Goal: Information Seeking & Learning: Learn about a topic

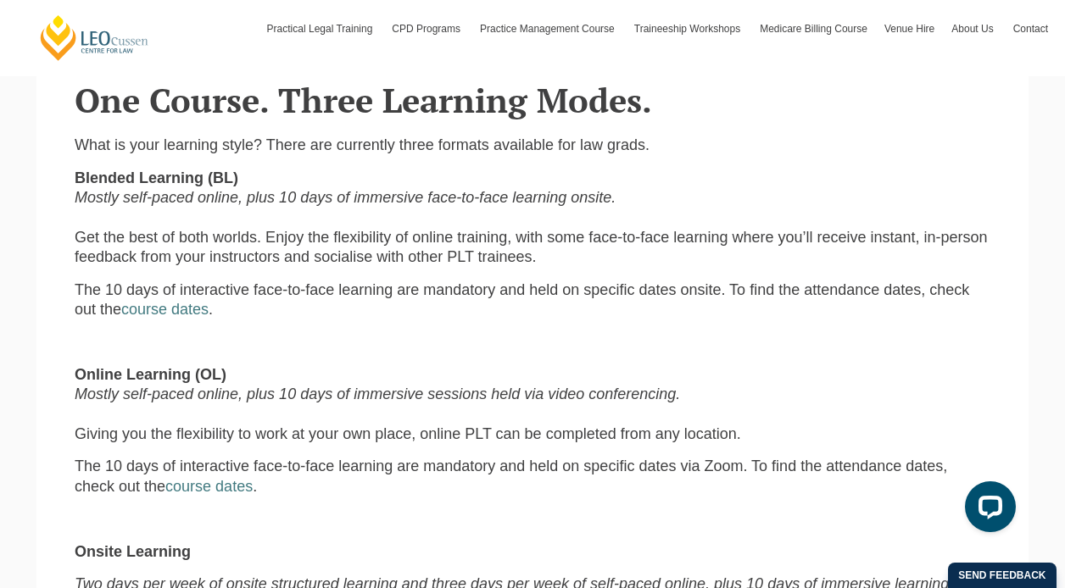
scroll to position [863, 0]
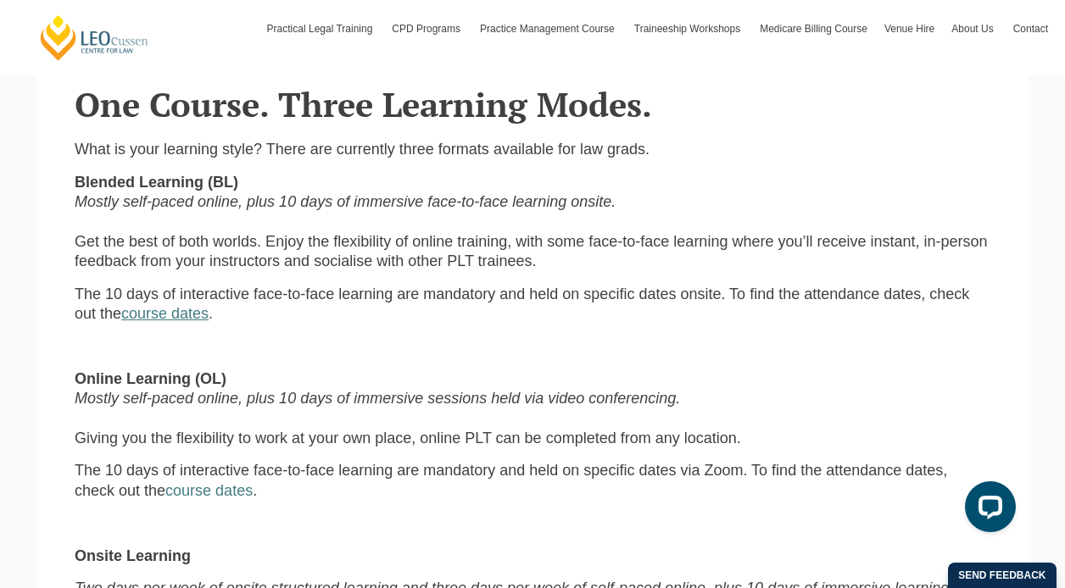
click at [155, 319] on link "course dates" at bounding box center [164, 313] width 87 height 17
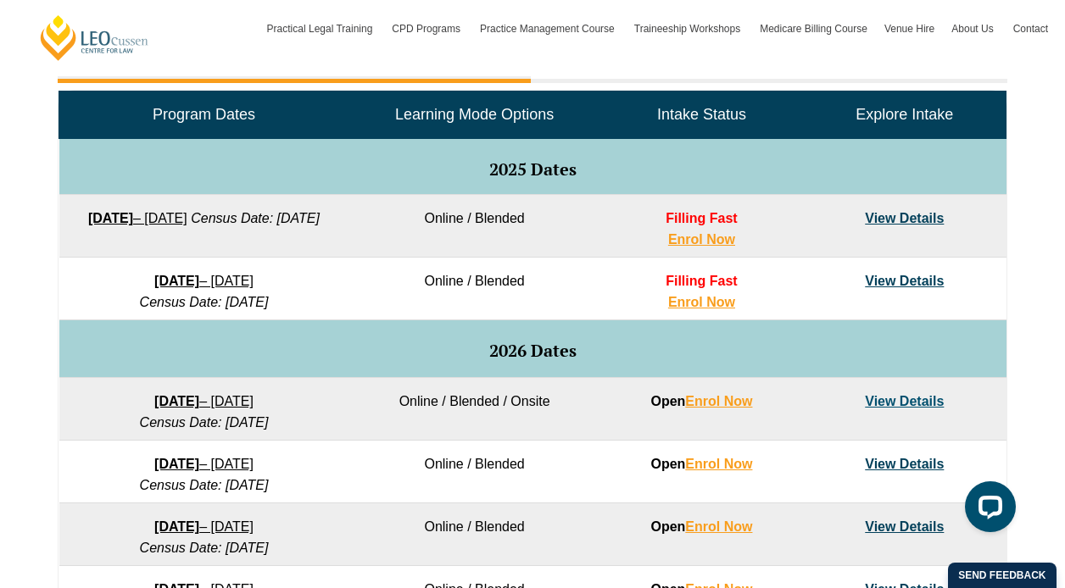
click at [892, 220] on link "View Details" at bounding box center [904, 218] width 79 height 14
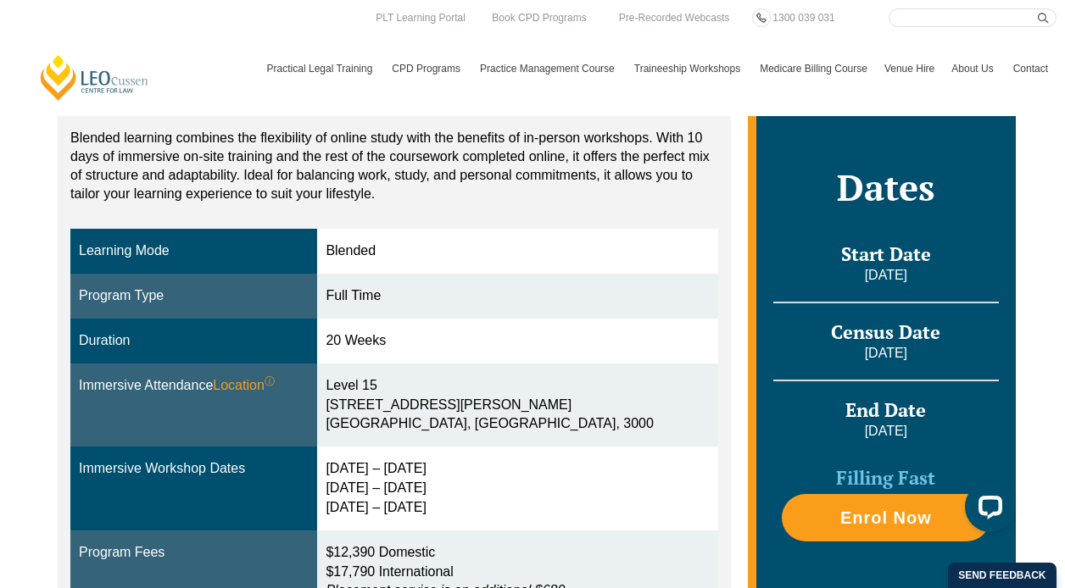
scroll to position [309, 0]
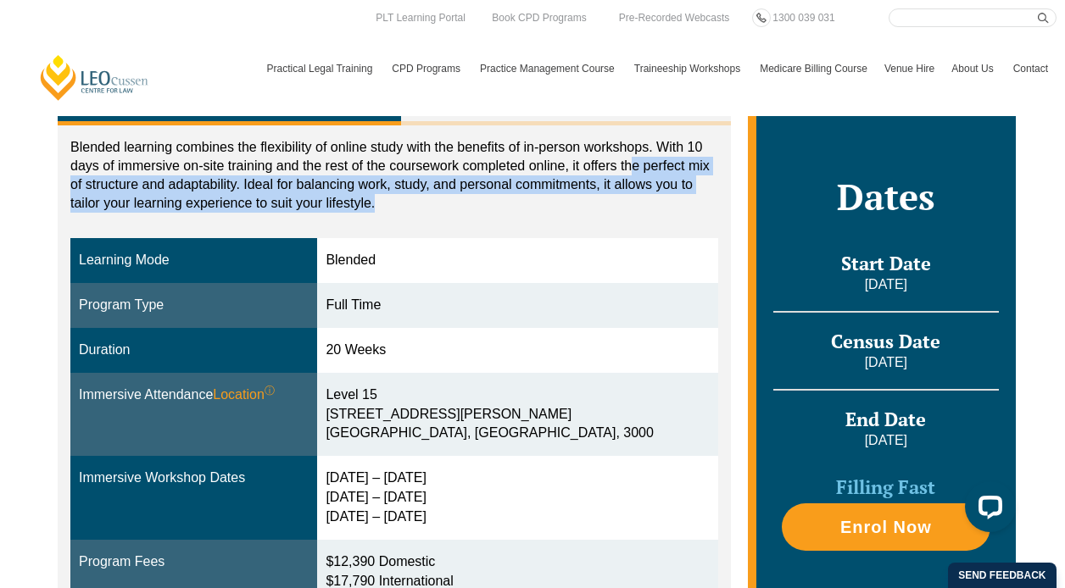
drag, startPoint x: 629, startPoint y: 170, endPoint x: 694, endPoint y: 210, distance: 76.9
click at [694, 210] on p "Blended learning combines the flexibility of online study with the benefits of …" at bounding box center [394, 175] width 648 height 75
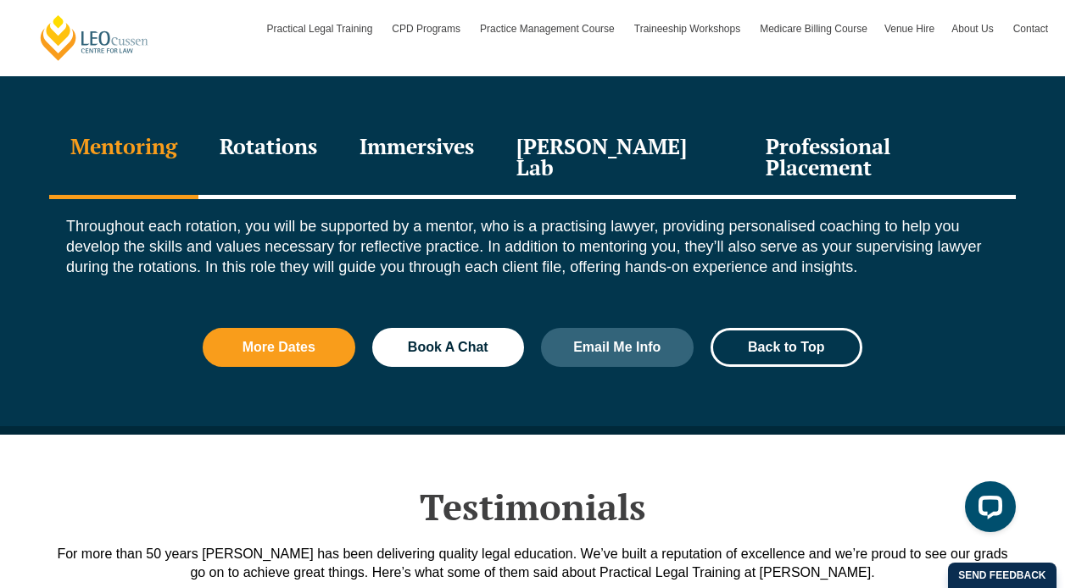
scroll to position [1954, 0]
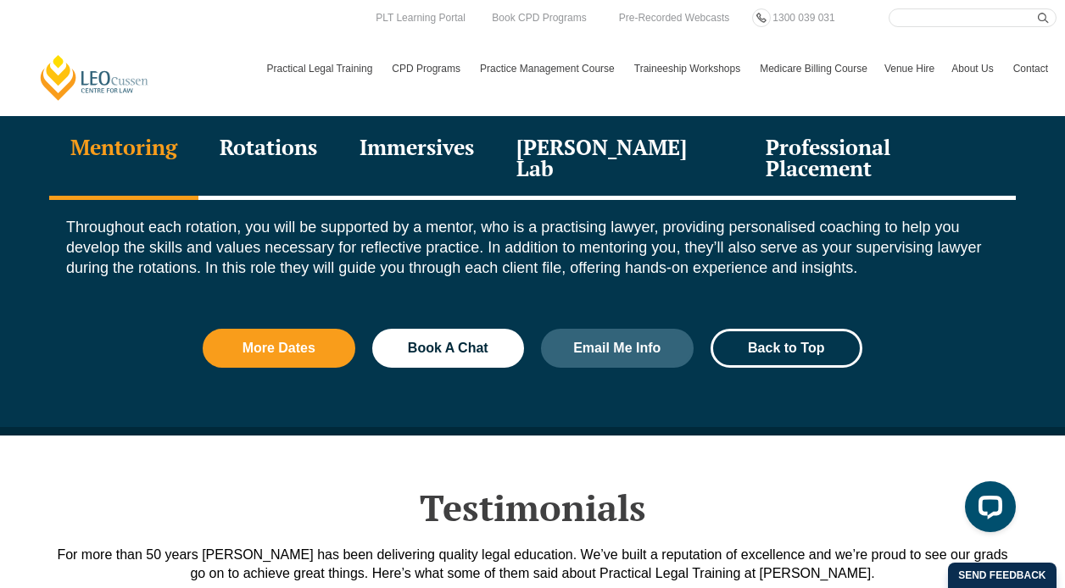
click at [269, 148] on div "Rotations" at bounding box center [268, 160] width 140 height 81
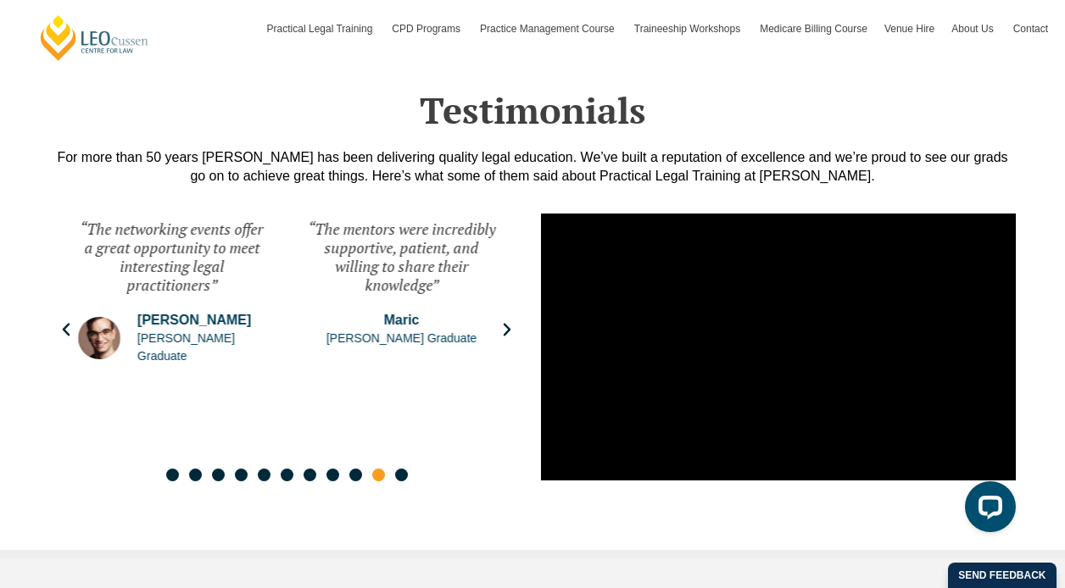
scroll to position [2666, 0]
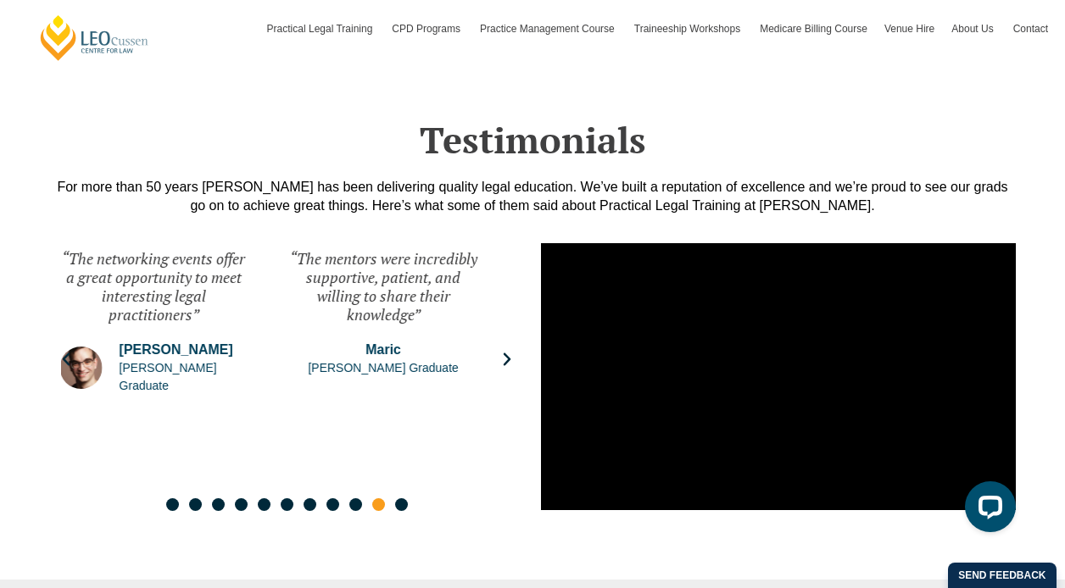
click at [232, 278] on div "“The networking events offer a great opportunity to meet interesting legal prac…" at bounding box center [152, 286] width 187 height 75
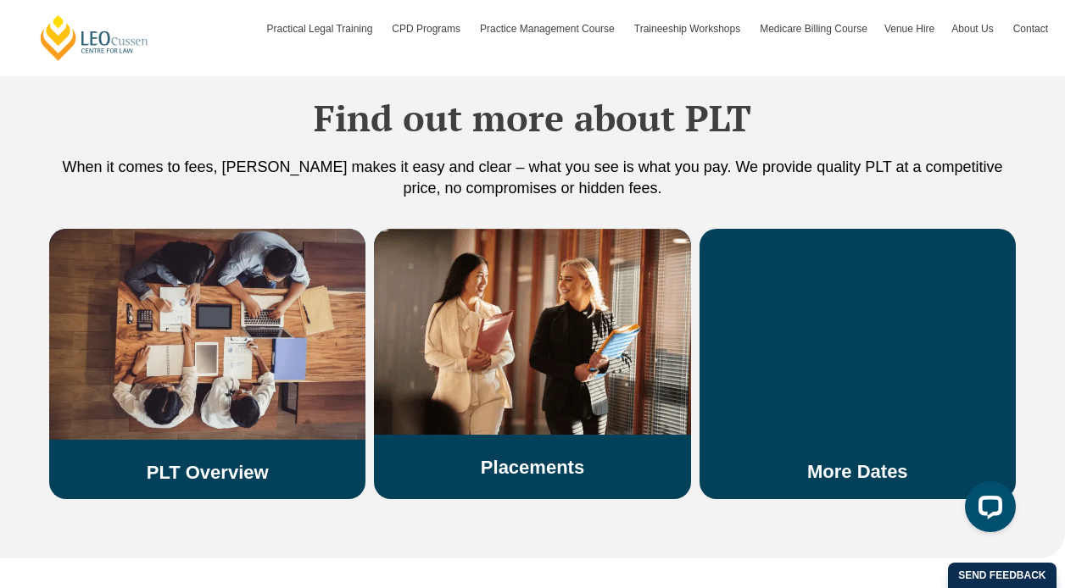
scroll to position [3227, 0]
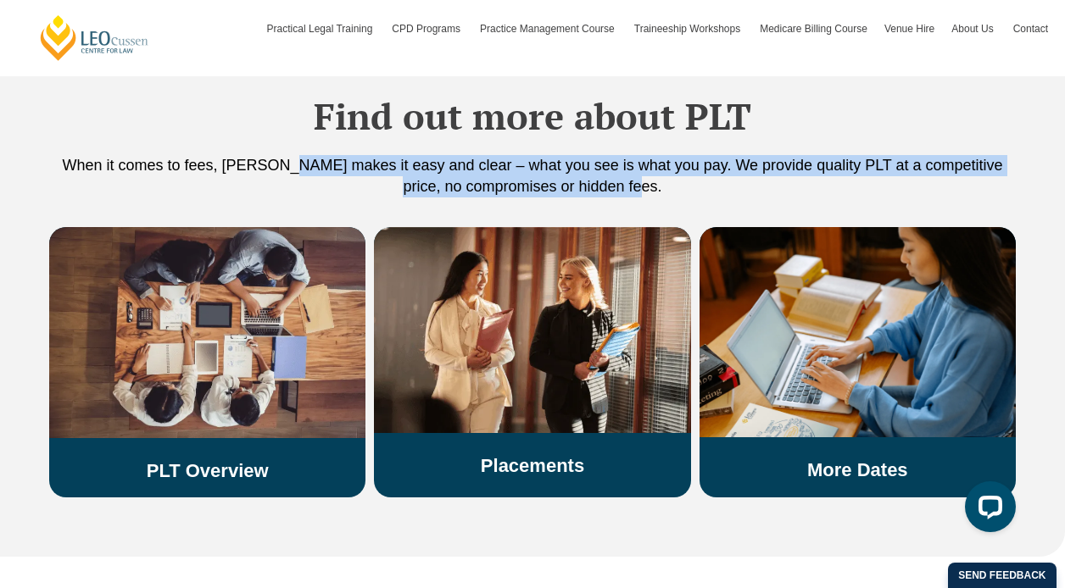
drag, startPoint x: 281, startPoint y: 131, endPoint x: 432, endPoint y: 169, distance: 155.5
click at [432, 169] on div "When it comes to fees, [PERSON_NAME] makes it easy and clear – what you see is …" at bounding box center [532, 191] width 967 height 72
drag, startPoint x: 215, startPoint y: 132, endPoint x: 499, endPoint y: 185, distance: 288.9
click at [499, 185] on div "When it comes to fees, [PERSON_NAME] makes it easy and clear – what you see is …" at bounding box center [532, 191] width 967 height 72
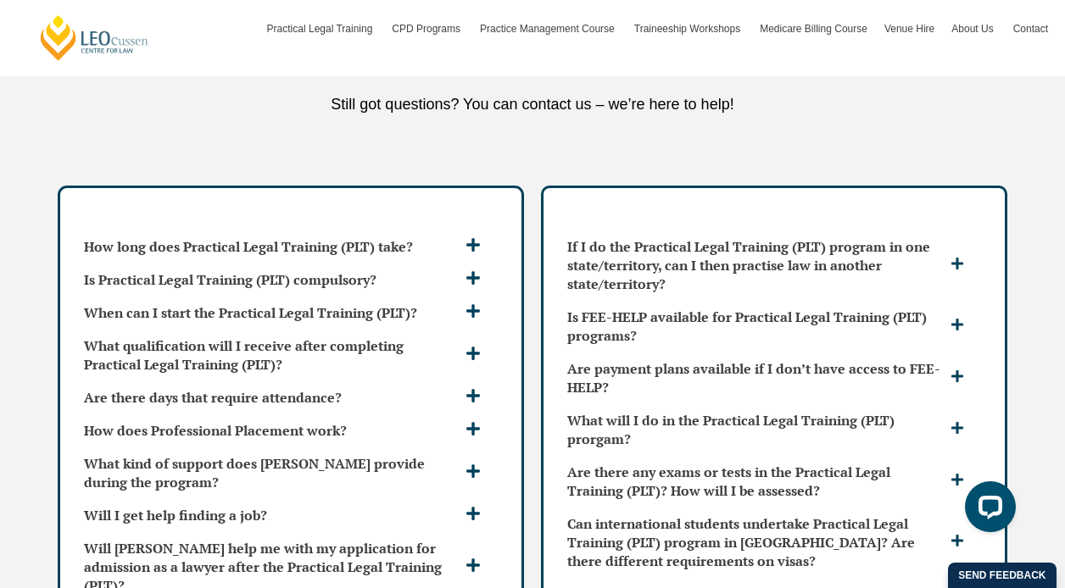
scroll to position [4787, 0]
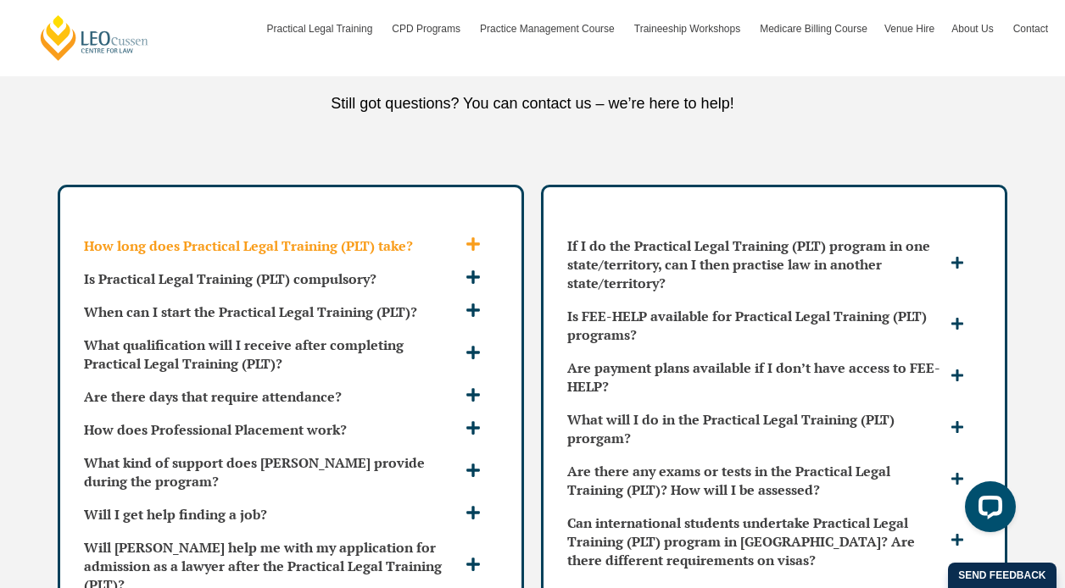
click at [471, 238] on icon at bounding box center [473, 245] width 14 height 14
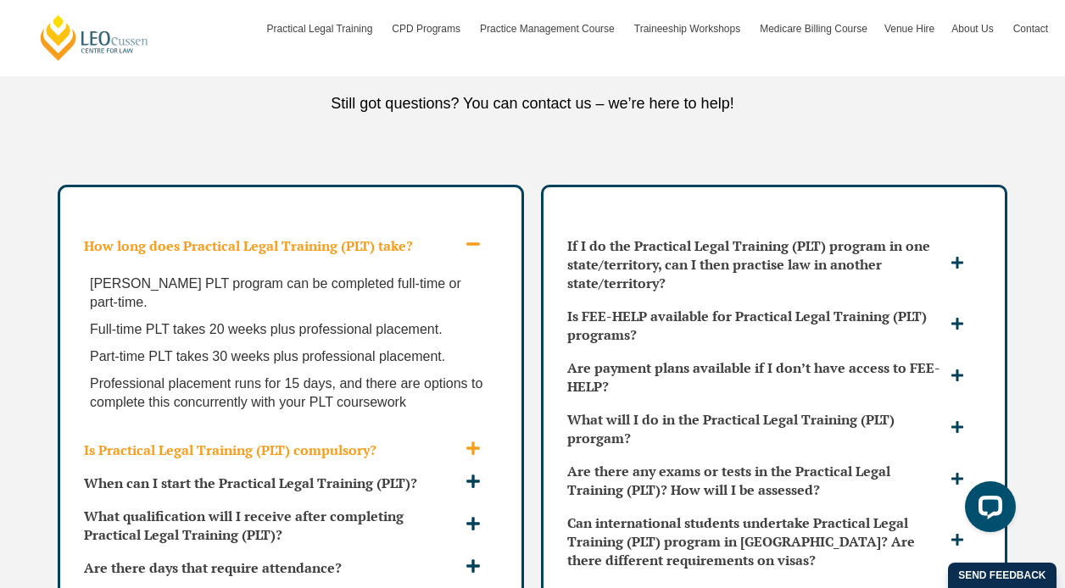
click at [469, 441] on icon at bounding box center [473, 448] width 15 height 15
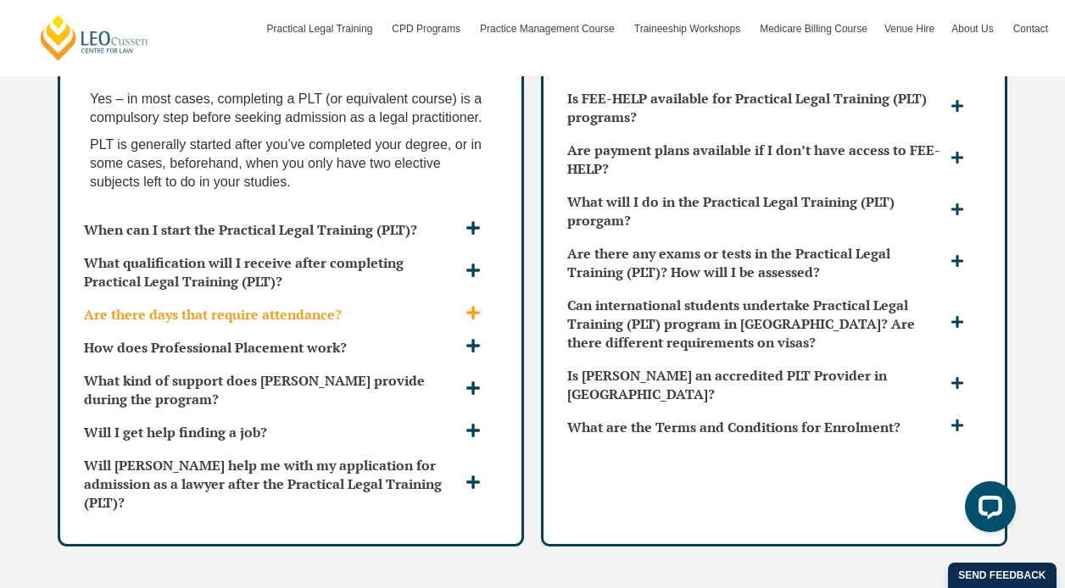
scroll to position [5009, 0]
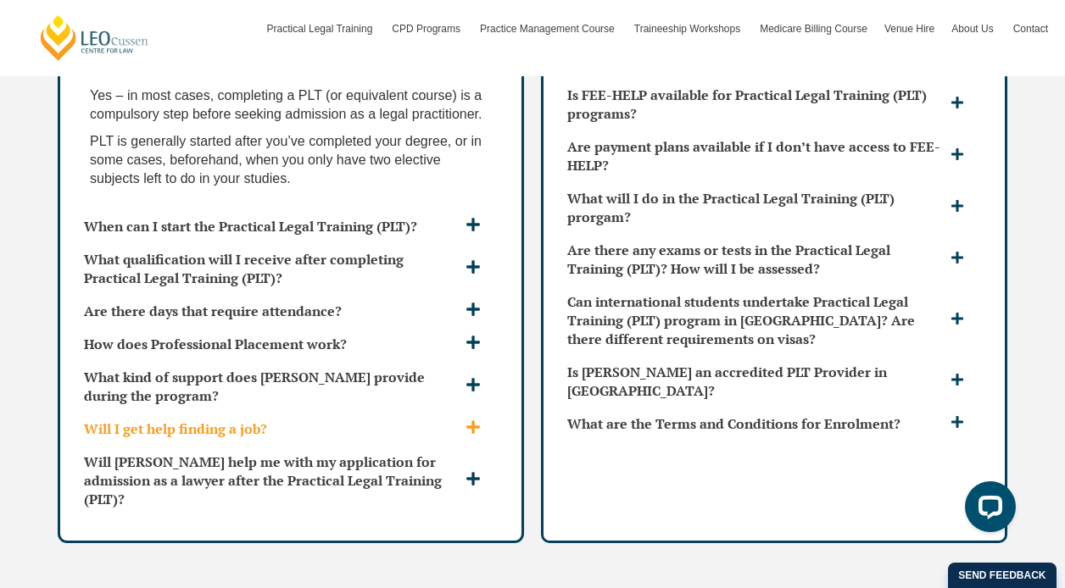
click at [467, 420] on icon at bounding box center [473, 427] width 15 height 15
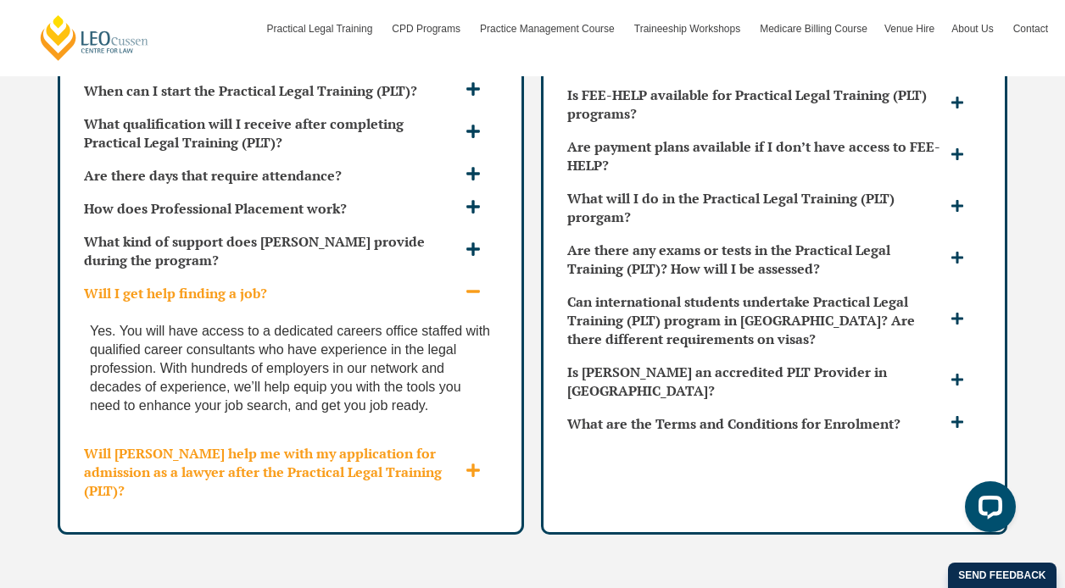
click at [476, 463] on icon at bounding box center [473, 470] width 15 height 15
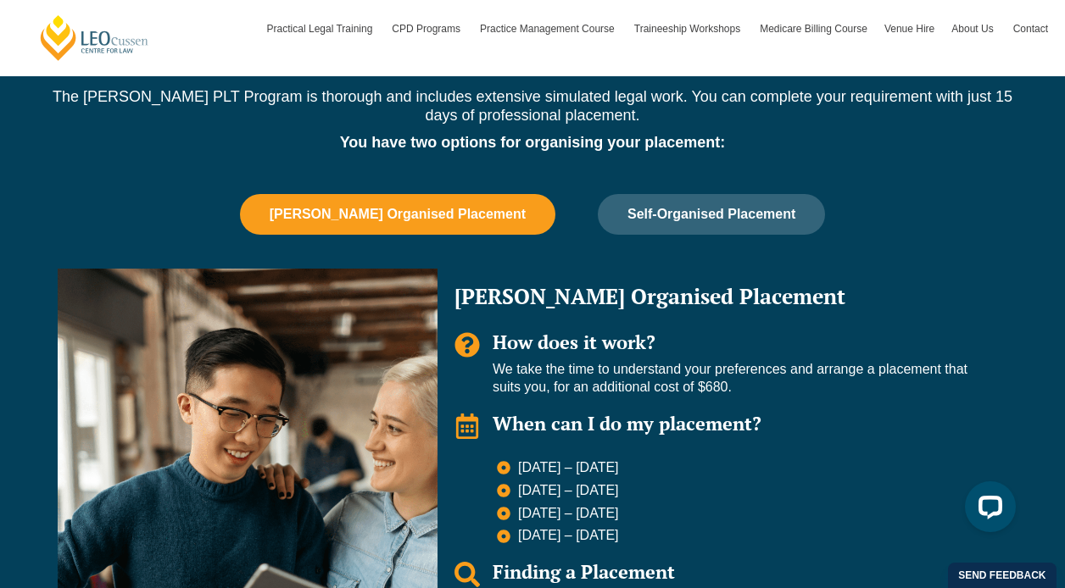
scroll to position [1025, 0]
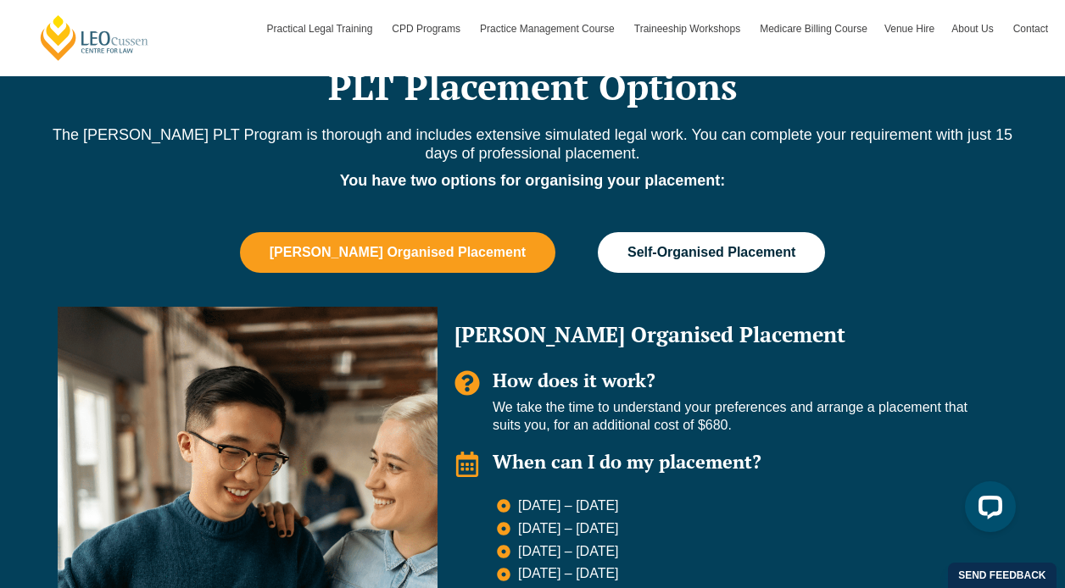
click at [698, 259] on span "Self-Organised Placement" at bounding box center [711, 252] width 168 height 15
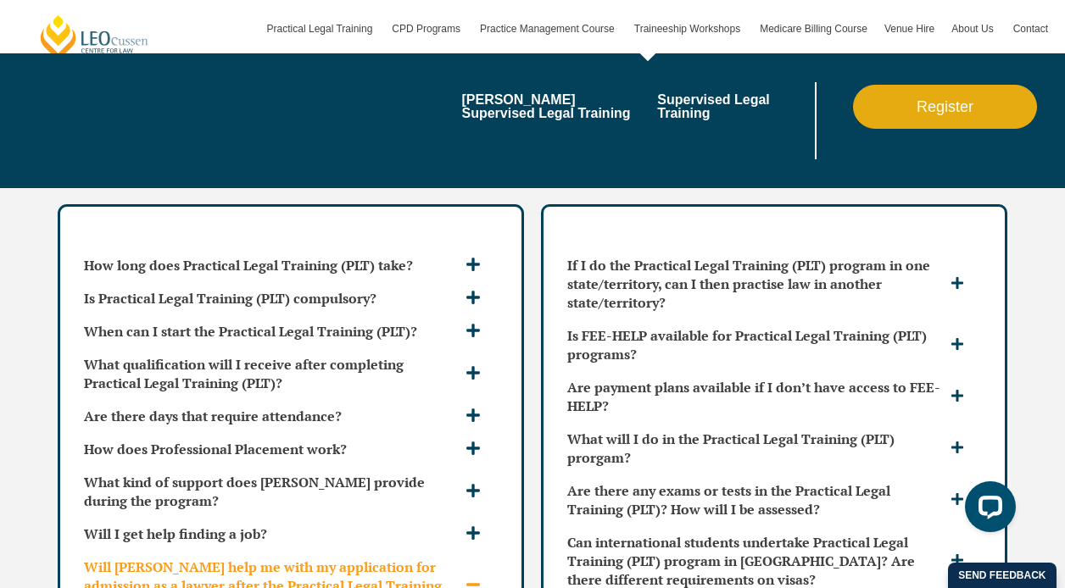
scroll to position [4831, 0]
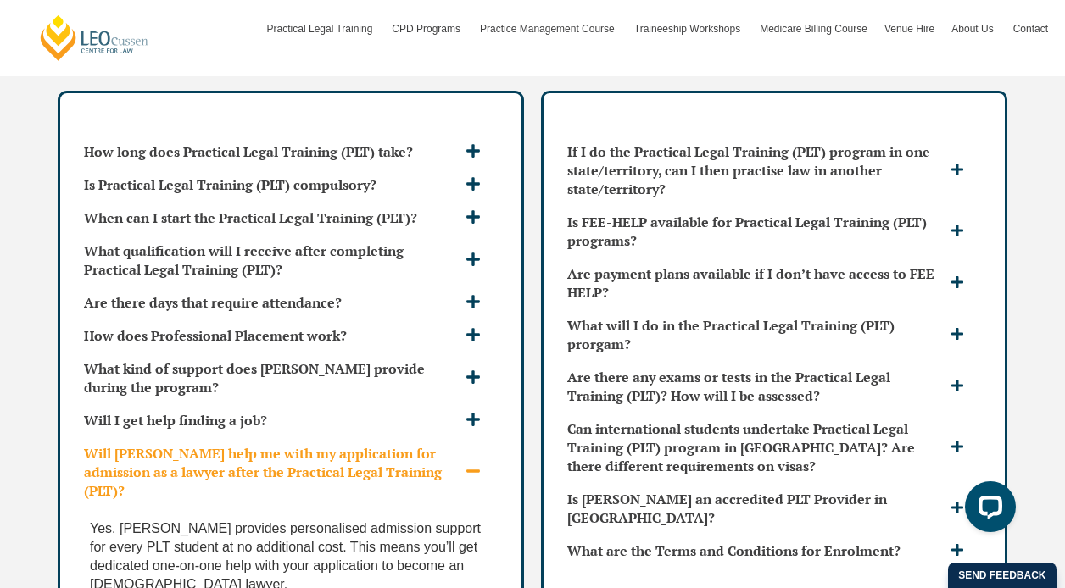
click at [477, 464] on icon at bounding box center [473, 471] width 15 height 15
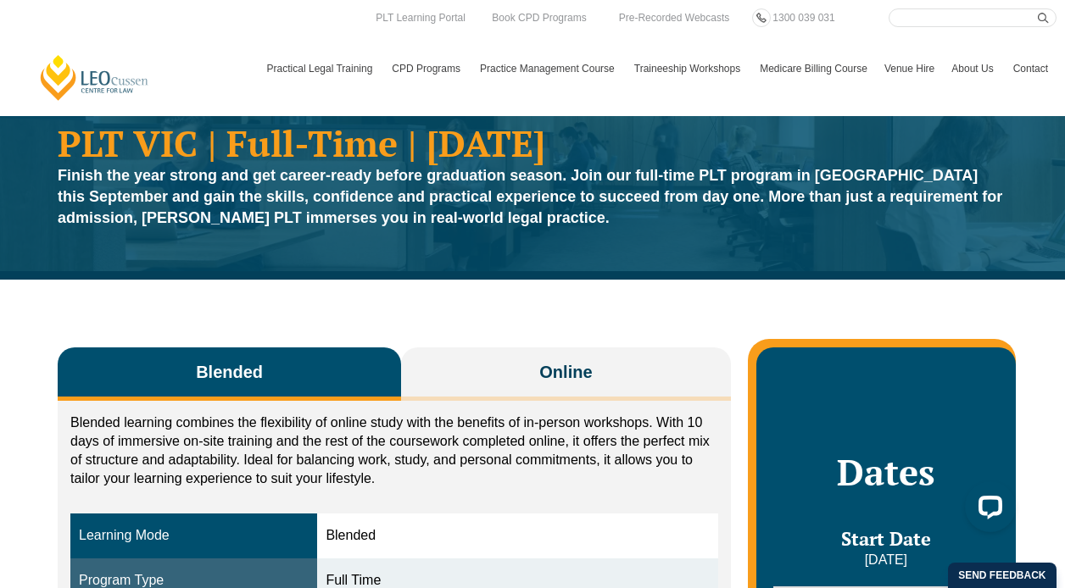
scroll to position [0, 0]
